Goal: Use online tool/utility: Utilize a website feature to perform a specific function

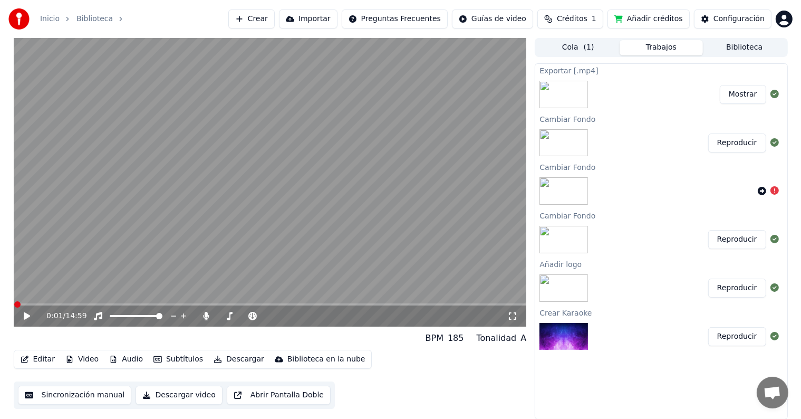
click at [90, 358] on button "Video" at bounding box center [82, 359] width 42 height 15
click at [412, 372] on div "Editar Video Audio Subtítulos Descargar Biblioteca en la nube Sincronización ma…" at bounding box center [270, 379] width 513 height 59
click at [43, 303] on video at bounding box center [270, 182] width 513 height 288
click at [43, 305] on span at bounding box center [270, 304] width 513 height 2
click at [21, 315] on div "0:52 / 14:59" at bounding box center [270, 316] width 505 height 11
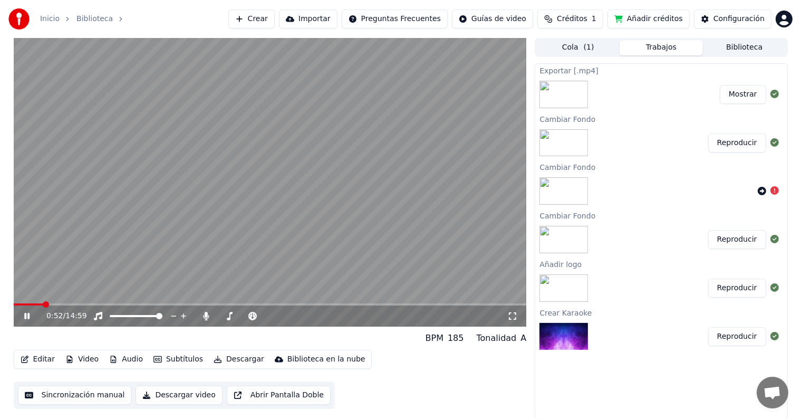
click at [25, 315] on icon at bounding box center [26, 316] width 5 height 6
click at [43, 357] on button "Editar" at bounding box center [37, 359] width 43 height 15
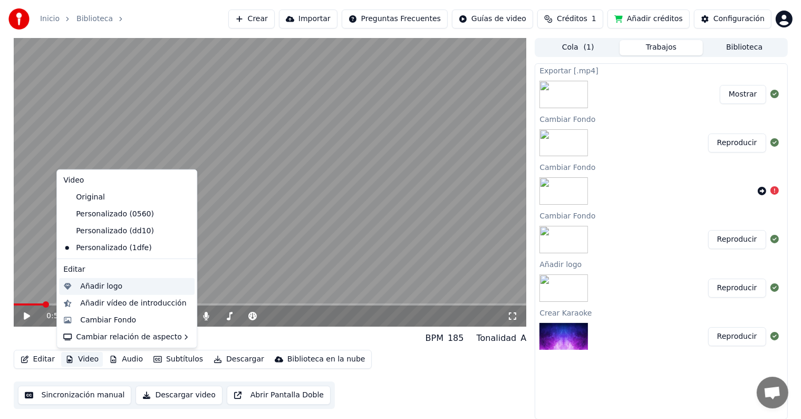
click at [111, 292] on div "Añadir logo" at bounding box center [126, 286] width 135 height 17
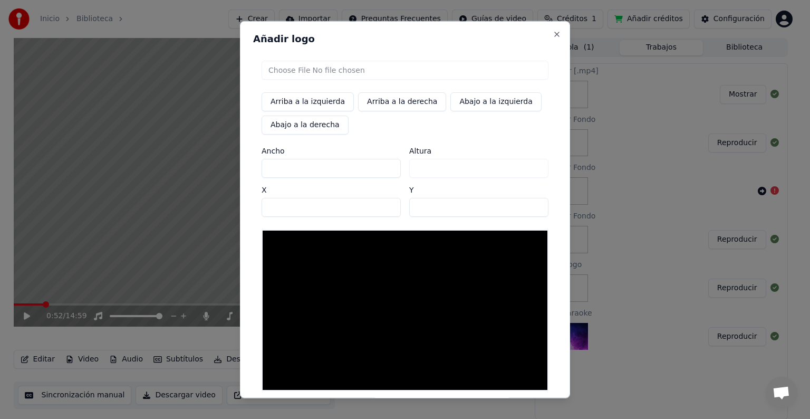
click at [308, 71] on input "file" at bounding box center [404, 70] width 287 height 19
type input "**********"
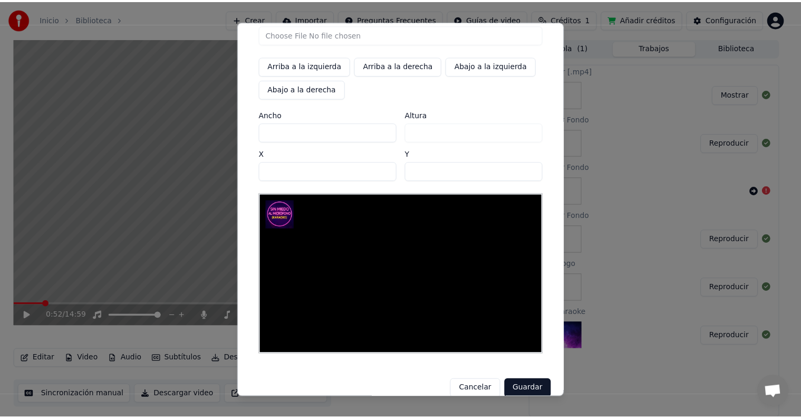
scroll to position [50, 0]
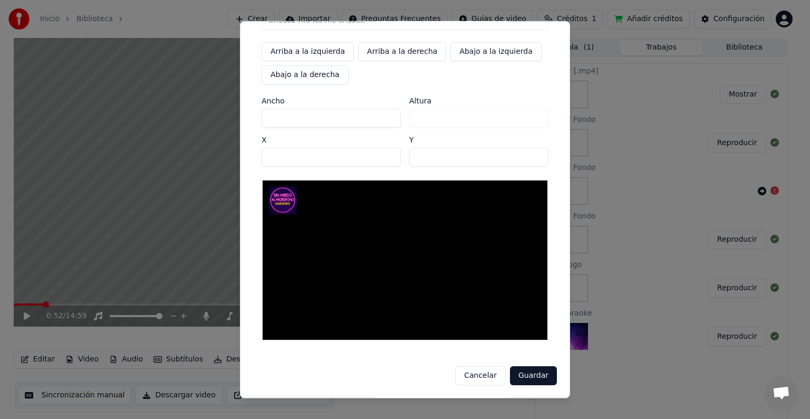
click at [531, 377] on button "Guardar" at bounding box center [533, 375] width 47 height 19
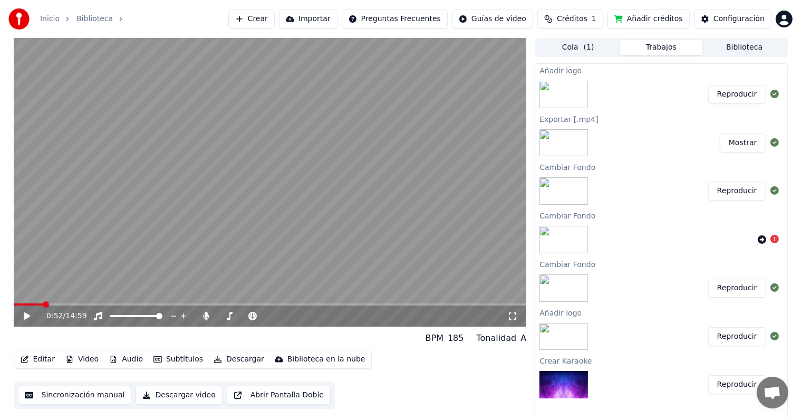
click at [94, 355] on button "Video" at bounding box center [82, 359] width 42 height 15
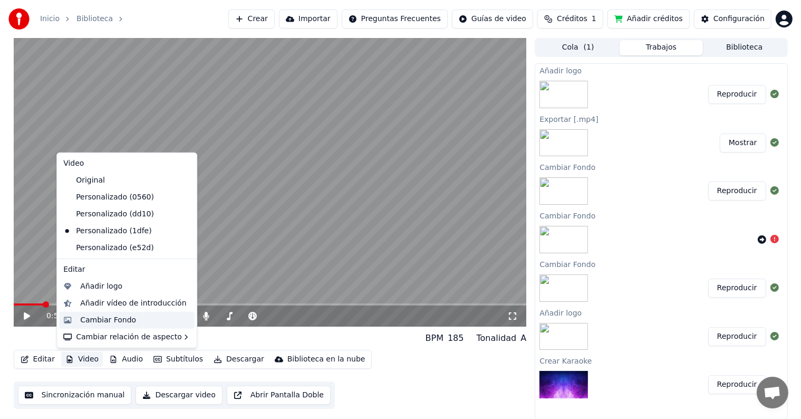
click at [119, 318] on div "Cambiar Fondo" at bounding box center [108, 320] width 56 height 11
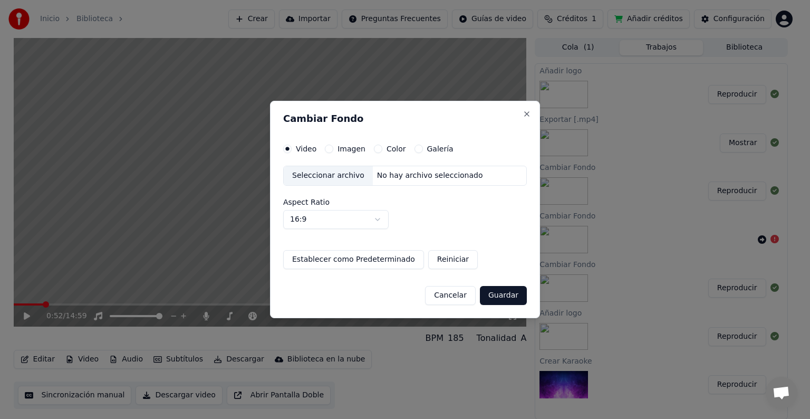
click at [338, 148] on label "Imagen" at bounding box center [351, 148] width 28 height 7
click at [333, 148] on button "Imagen" at bounding box center [329, 148] width 8 height 8
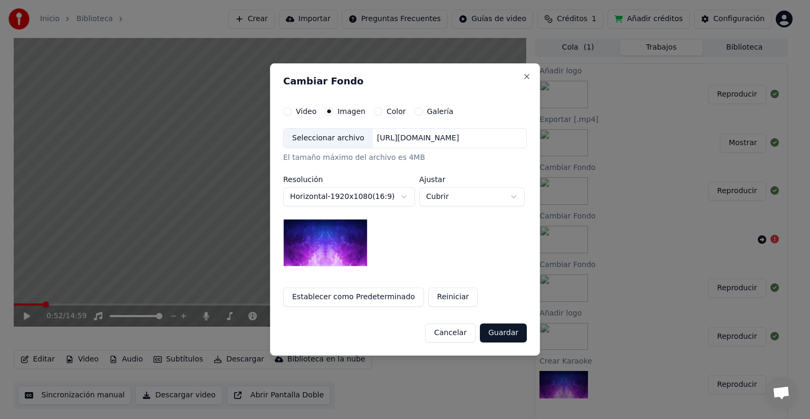
click at [330, 141] on div "Seleccionar archivo" at bounding box center [328, 138] width 89 height 19
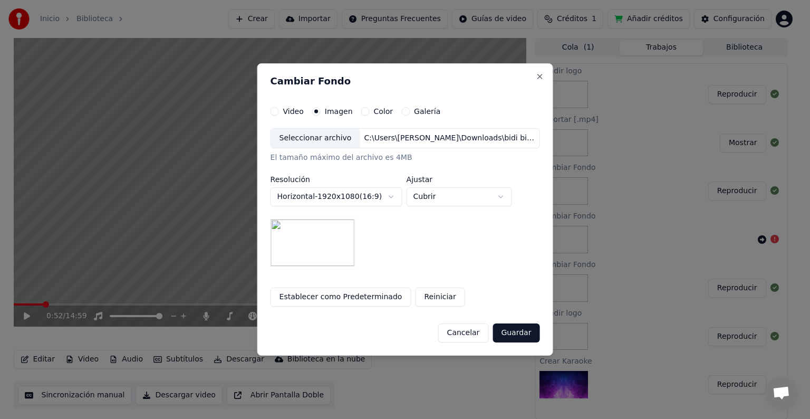
click at [518, 332] on button "Guardar" at bounding box center [515, 332] width 47 height 19
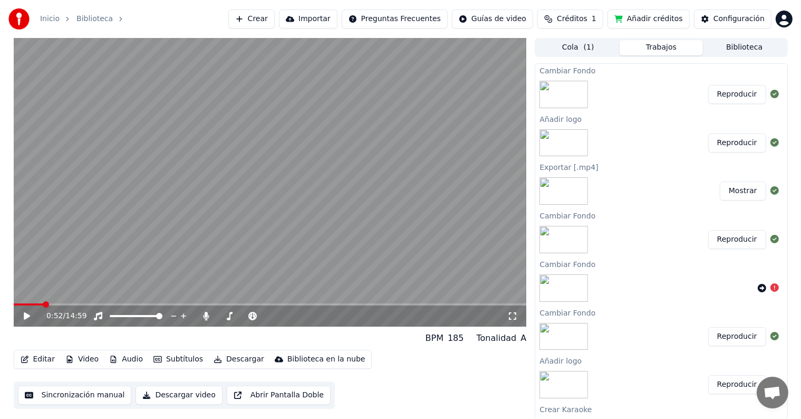
click at [716, 90] on button "Reproducir" at bounding box center [737, 94] width 58 height 19
click at [100, 304] on span at bounding box center [270, 304] width 513 height 2
click at [90, 305] on span at bounding box center [270, 304] width 513 height 2
click at [110, 303] on span at bounding box center [270, 304] width 513 height 2
click at [104, 305] on span at bounding box center [59, 304] width 91 height 2
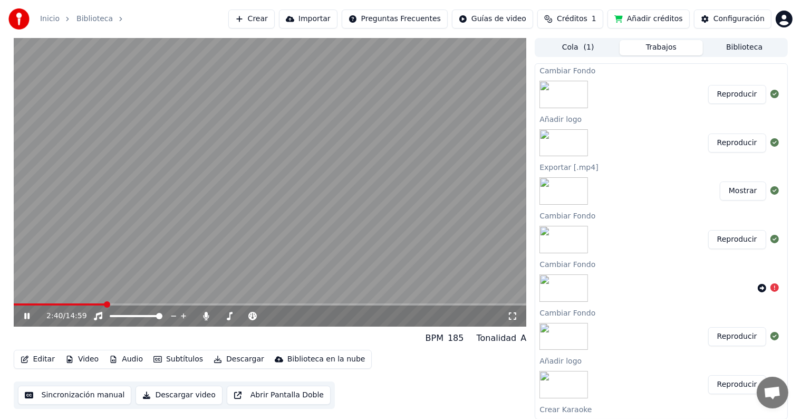
click at [24, 314] on icon at bounding box center [26, 316] width 5 height 6
